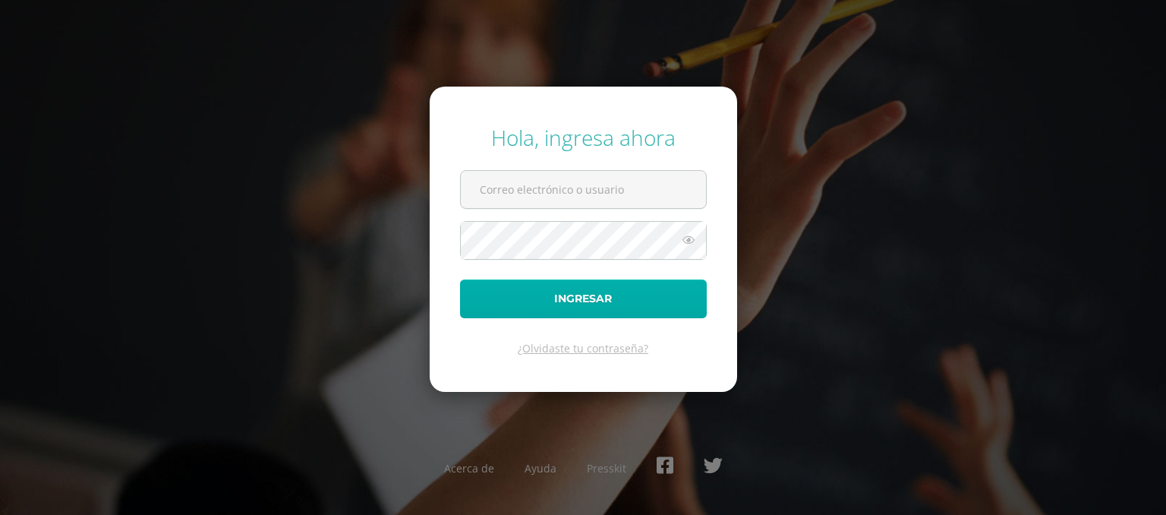
type input "kvitala@sagradocorazon.edu.gt"
click at [547, 309] on button "Ingresar" at bounding box center [583, 298] width 247 height 39
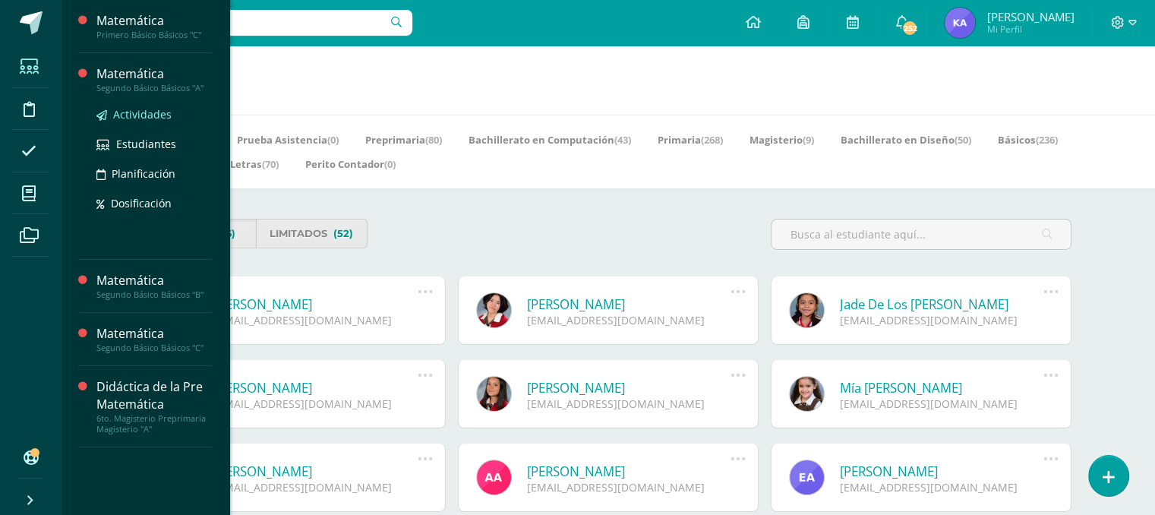
click at [137, 121] on span "Actividades" at bounding box center [142, 114] width 58 height 14
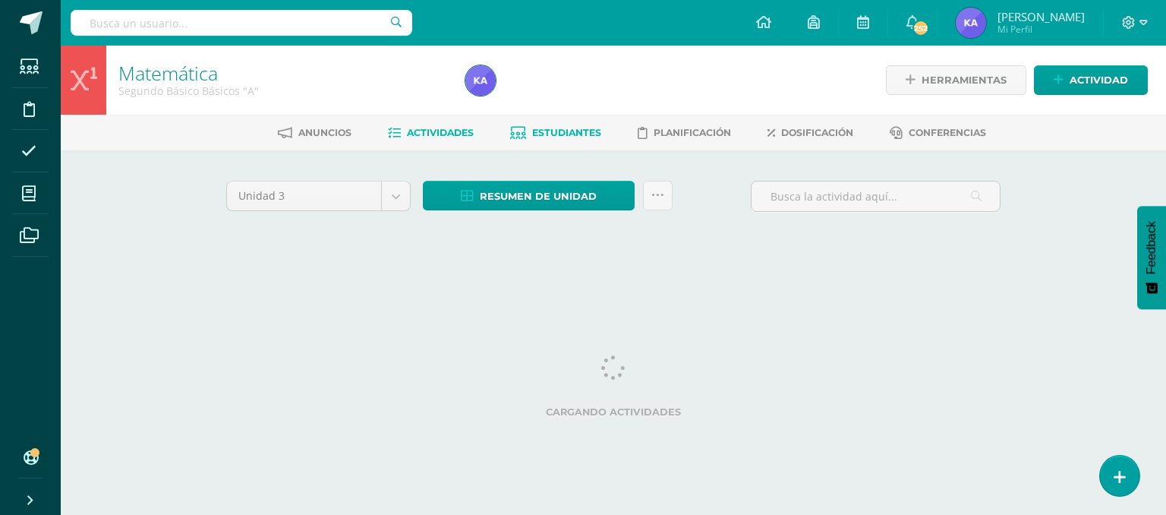
click at [562, 139] on link "Estudiantes" at bounding box center [555, 133] width 91 height 24
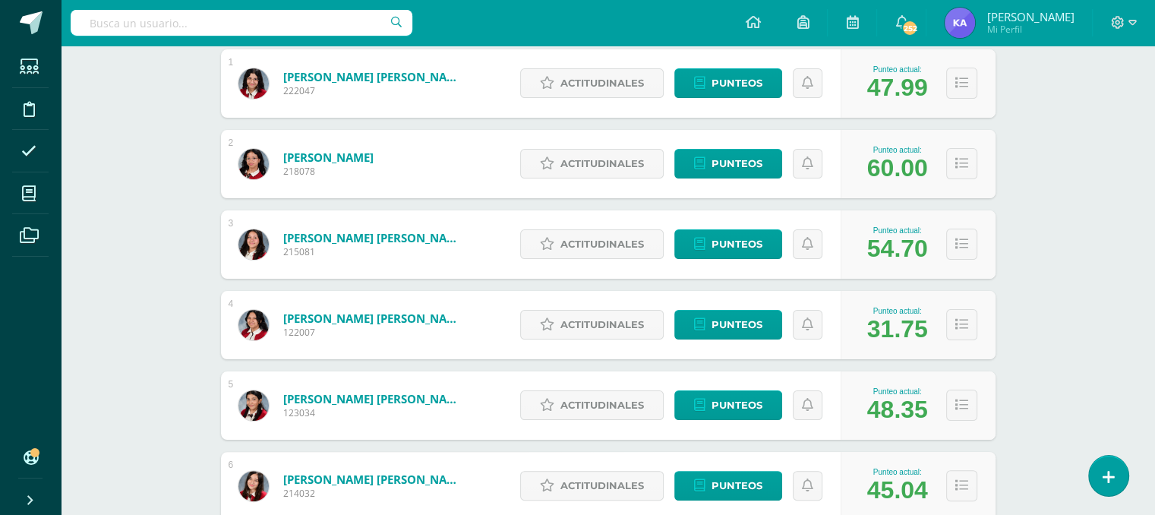
scroll to position [282, 0]
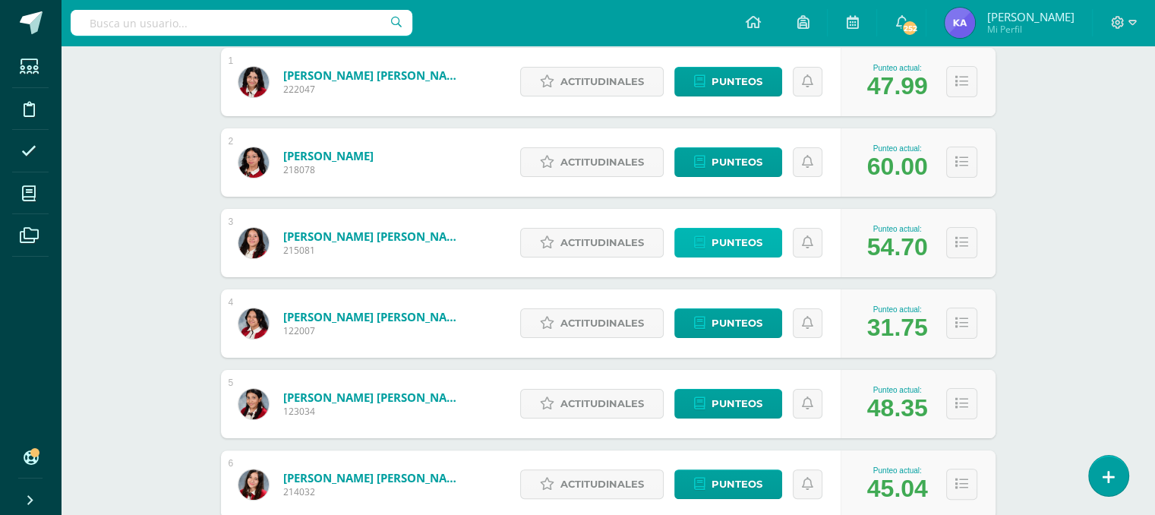
click at [750, 245] on span "Punteos" at bounding box center [736, 242] width 51 height 28
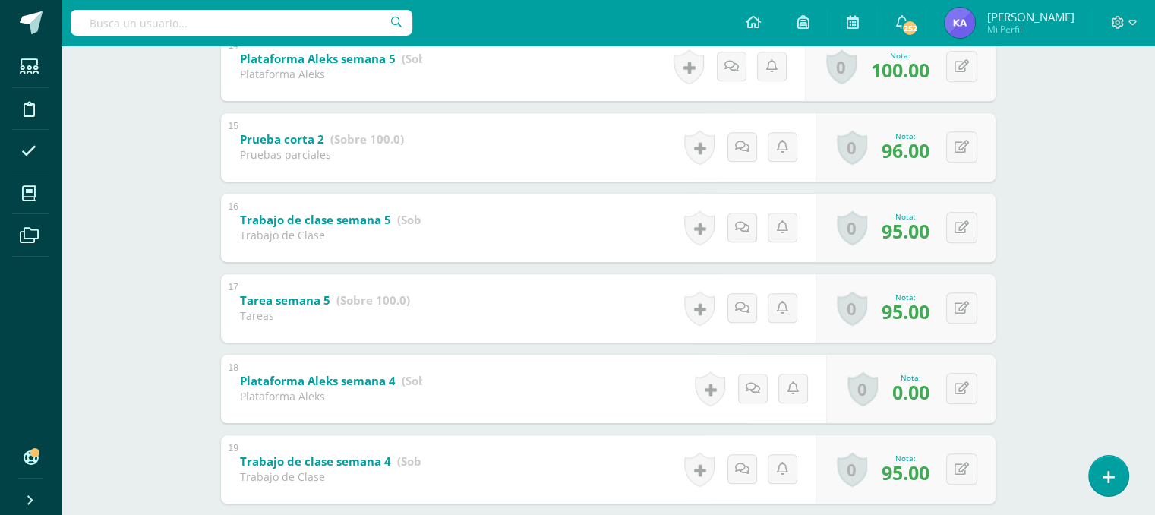
scroll to position [1394, 0]
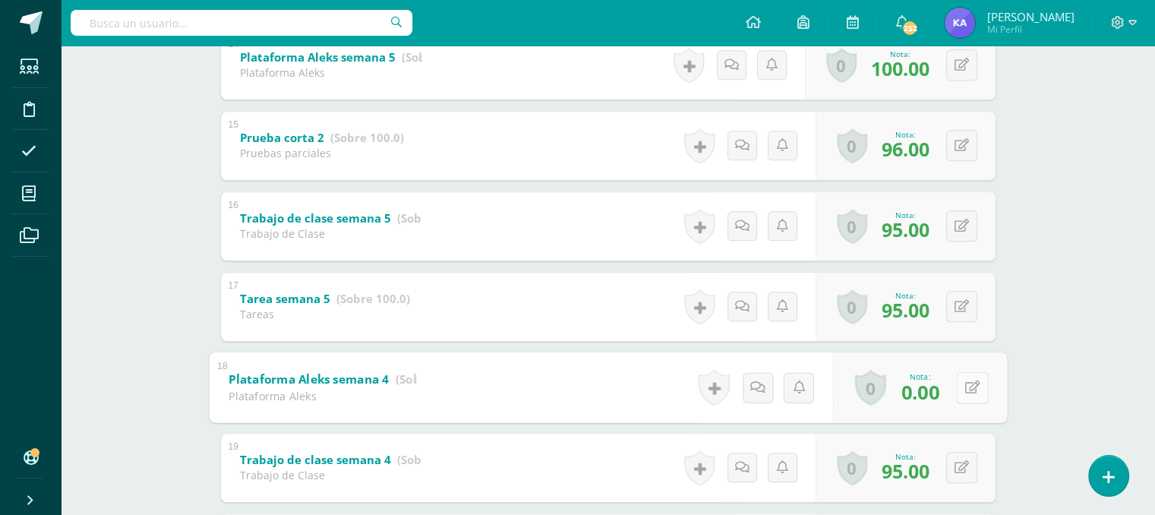
click at [963, 383] on button at bounding box center [972, 387] width 32 height 32
type input "100"
click at [926, 394] on icon at bounding box center [932, 392] width 14 height 13
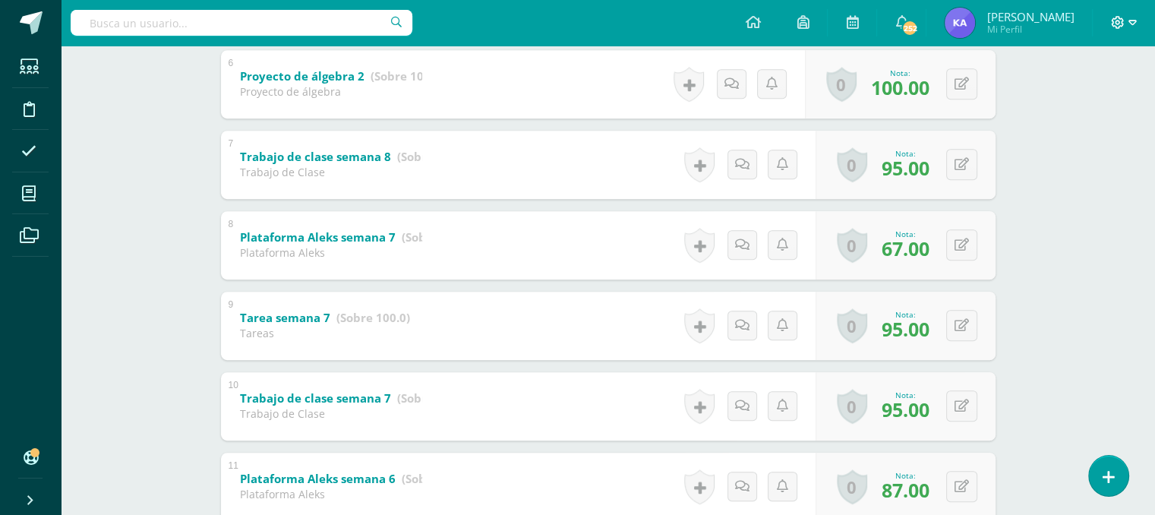
scroll to position [729, 0]
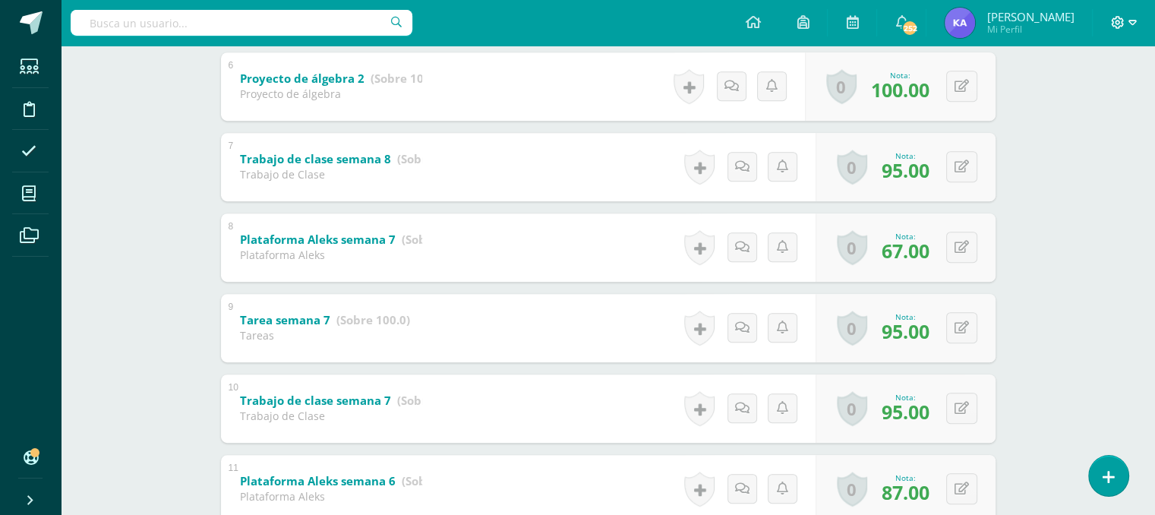
click at [1130, 22] on icon at bounding box center [1132, 23] width 8 height 14
click at [1083, 104] on span "Cerrar sesión" at bounding box center [1084, 103] width 68 height 14
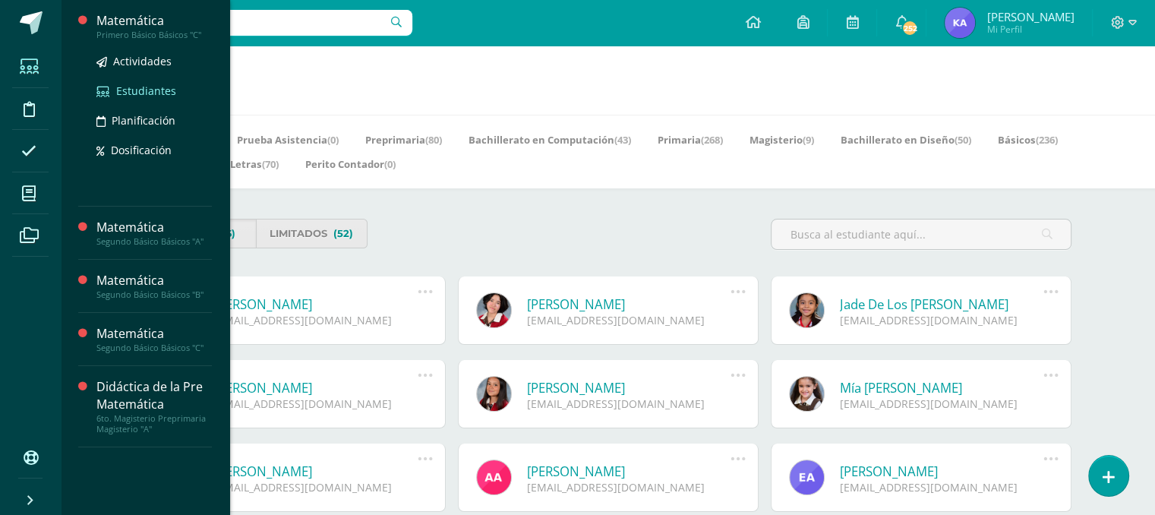
click at [123, 87] on span "Estudiantes" at bounding box center [146, 90] width 60 height 14
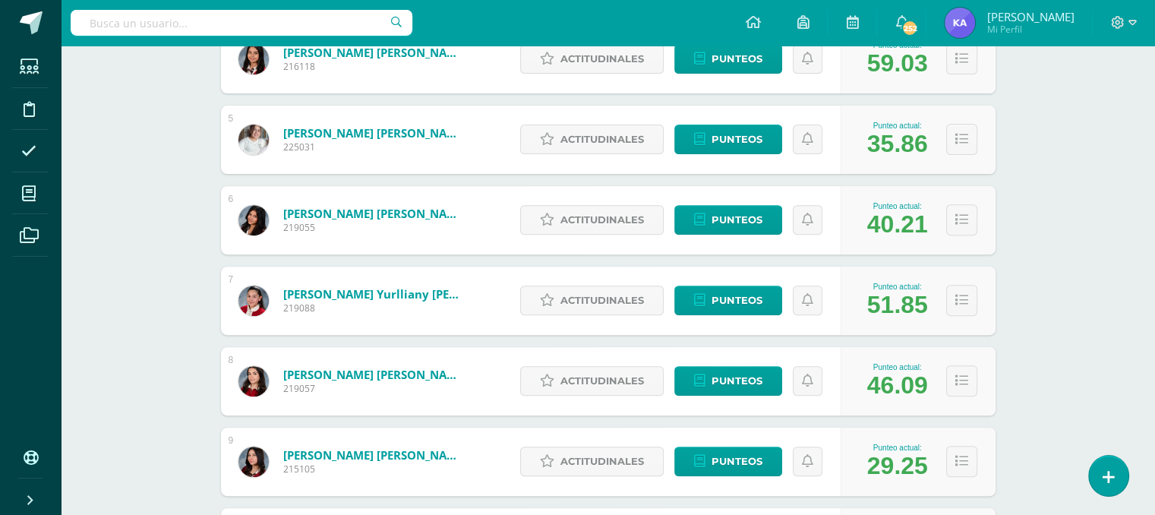
scroll to position [547, 0]
click at [718, 222] on span "Punteos" at bounding box center [736, 220] width 51 height 28
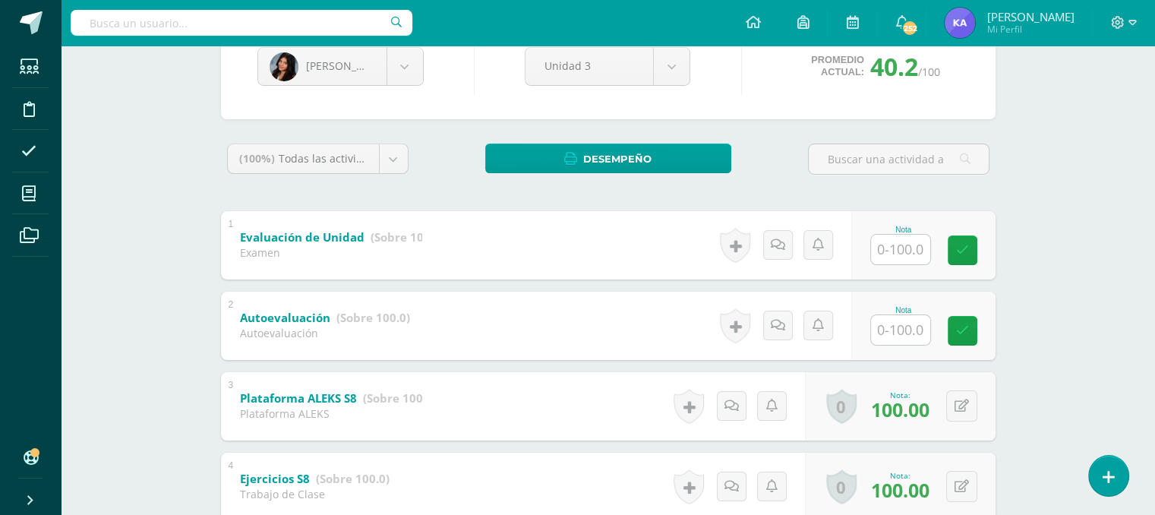
scroll to position [191, 0]
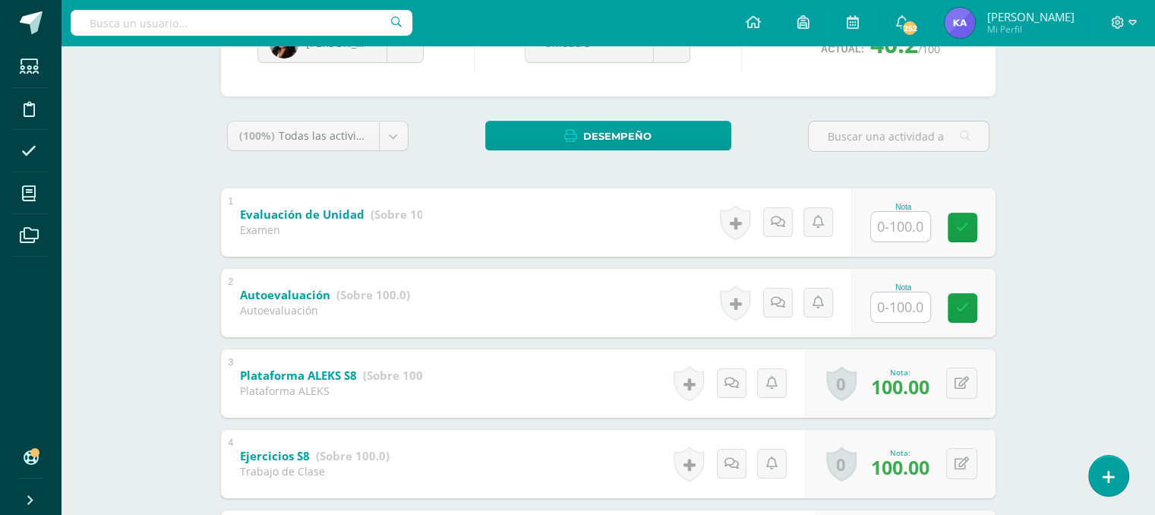
click at [917, 307] on input "text" at bounding box center [900, 307] width 59 height 30
type input "70"
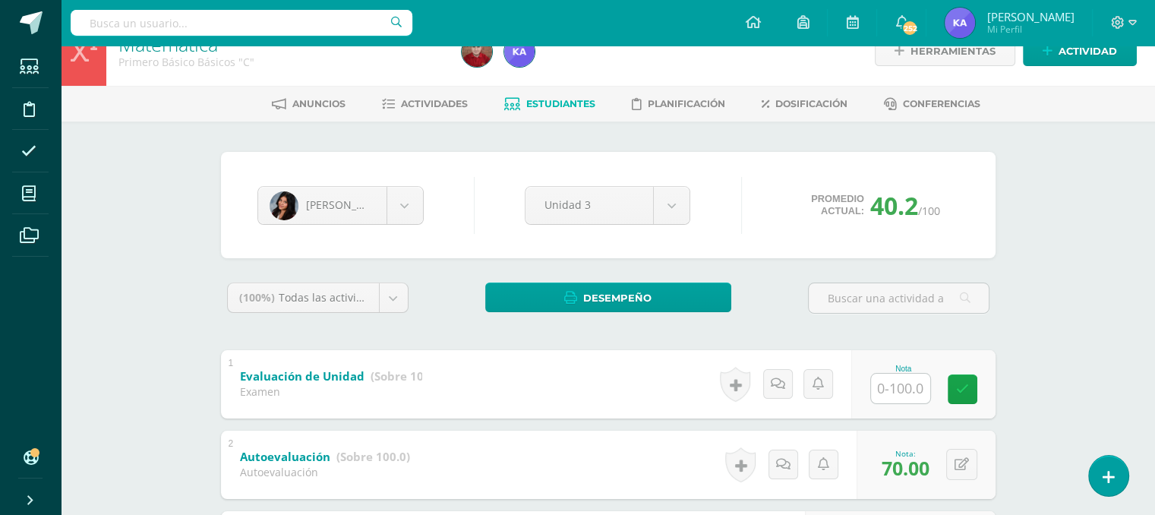
scroll to position [0, 0]
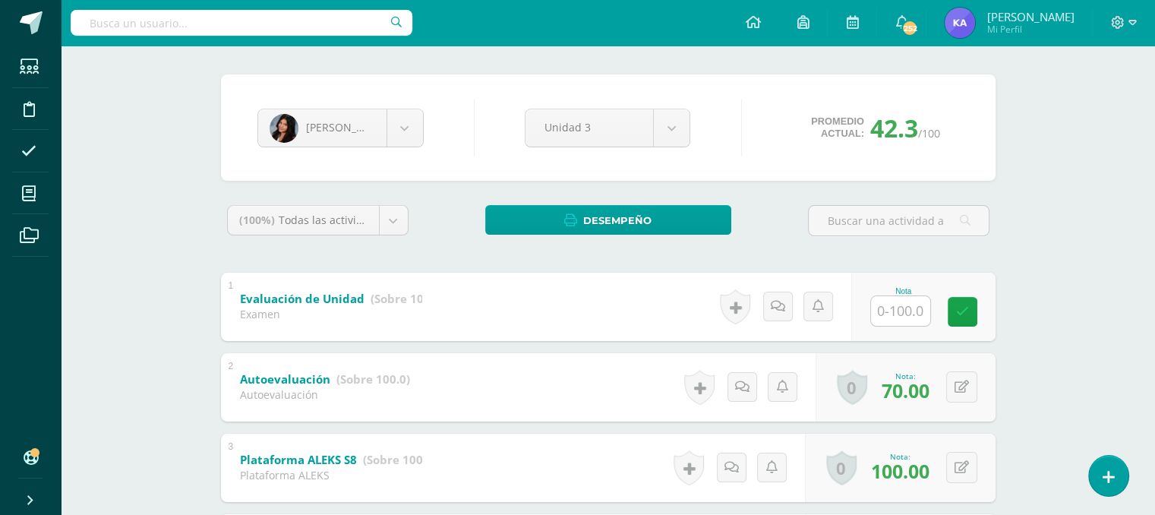
scroll to position [107, 0]
click at [1132, 21] on icon at bounding box center [1132, 23] width 8 height 14
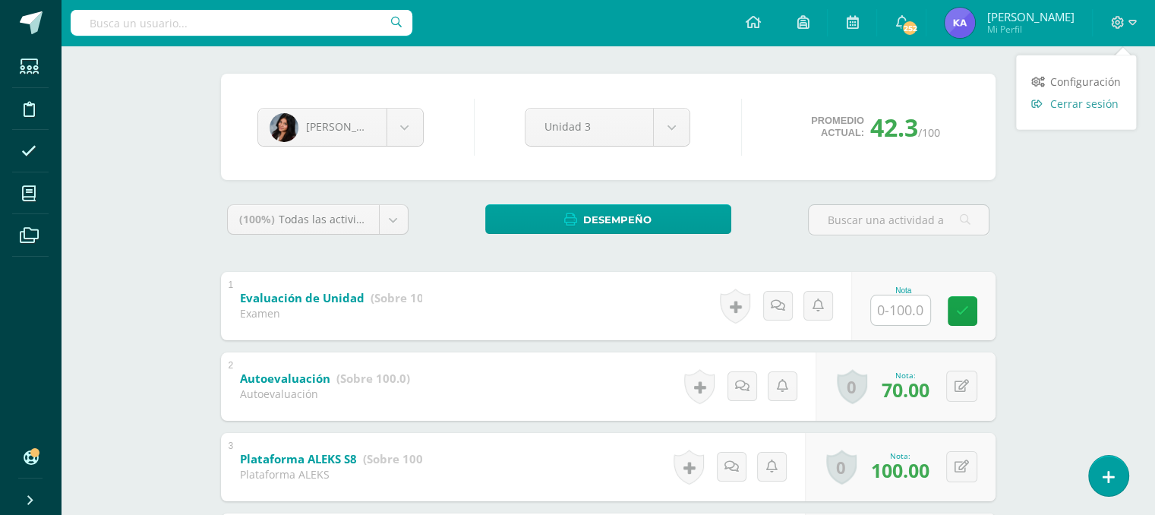
click at [1090, 110] on span "Cerrar sesión" at bounding box center [1084, 103] width 68 height 14
